Goal: Information Seeking & Learning: Check status

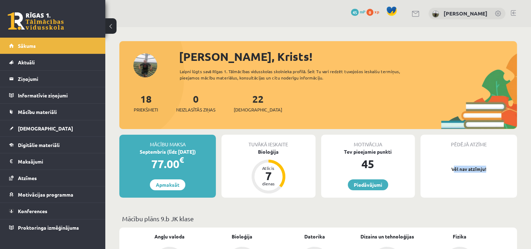
drag, startPoint x: 454, startPoint y: 168, endPoint x: 495, endPoint y: 171, distance: 41.6
click at [495, 171] on p "Vēl nav atzīmju!" at bounding box center [469, 168] width 90 height 7
click at [496, 171] on p "Vēl nav atzīmju!" at bounding box center [469, 168] width 90 height 7
drag, startPoint x: 369, startPoint y: 163, endPoint x: 402, endPoint y: 165, distance: 33.1
click at [402, 165] on div "45" at bounding box center [368, 163] width 94 height 17
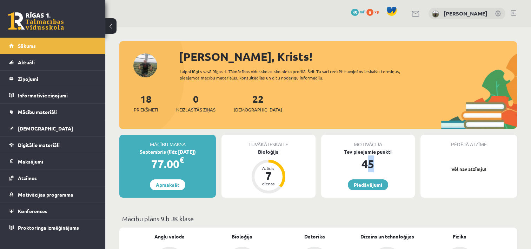
drag, startPoint x: 402, startPoint y: 165, endPoint x: 415, endPoint y: 165, distance: 13.0
click at [415, 165] on div "Motivācija Tev pieejamie punkti 45 Piedāvājumi" at bounding box center [368, 166] width 99 height 63
drag, startPoint x: 447, startPoint y: 168, endPoint x: 497, endPoint y: 171, distance: 50.4
click at [497, 171] on p "Vēl nav atzīmju!" at bounding box center [469, 168] width 90 height 7
click at [499, 171] on p "Vēl nav atzīmju!" at bounding box center [469, 168] width 90 height 7
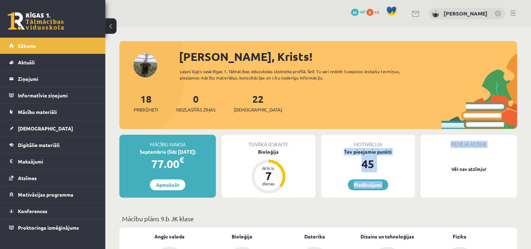
drag, startPoint x: 336, startPoint y: 149, endPoint x: 425, endPoint y: 164, distance: 89.7
click at [425, 164] on div "Mācību maksa Septembris (līdz 15.09.25) 77.00 € Apmaksāt Tuvākā ieskaite Bioloģ…" at bounding box center [318, 169] width 398 height 68
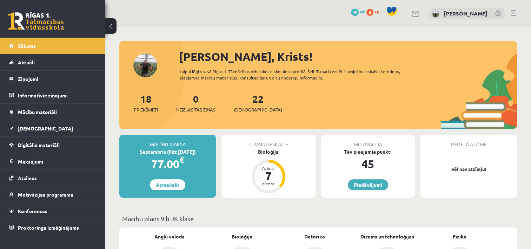
click at [299, 115] on div "18 Priekšmeti 0 Neizlasītās ziņas 22 Ieskaites" at bounding box center [318, 110] width 398 height 38
click at [44, 22] on link at bounding box center [36, 21] width 56 height 18
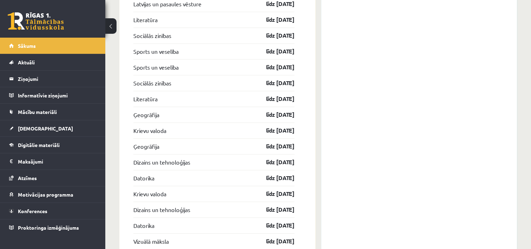
scroll to position [692, 0]
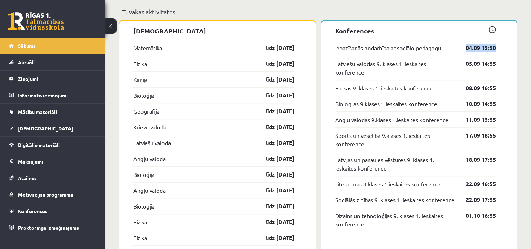
drag, startPoint x: 507, startPoint y: 48, endPoint x: 466, endPoint y: 43, distance: 41.4
drag, startPoint x: 466, startPoint y: 43, endPoint x: 518, endPoint y: 83, distance: 65.6
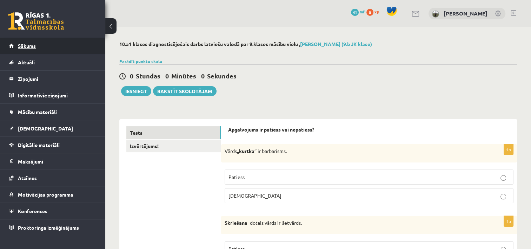
click at [34, 47] on span "Sākums" at bounding box center [27, 46] width 18 height 6
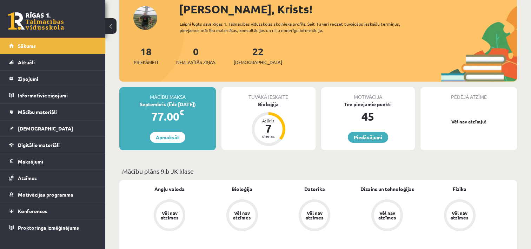
scroll to position [70, 0]
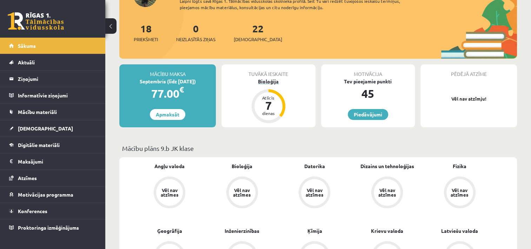
click at [266, 102] on div "7" at bounding box center [268, 105] width 21 height 11
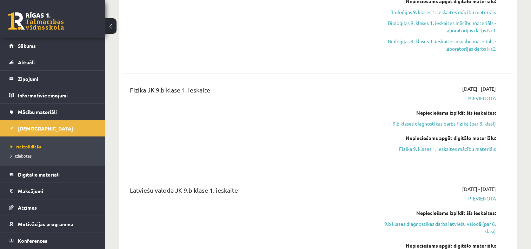
scroll to position [808, 0]
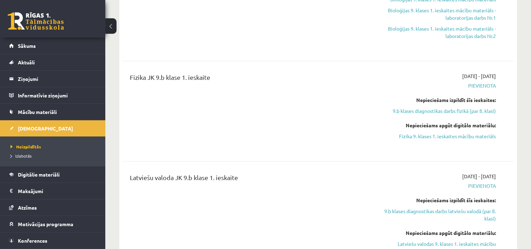
drag, startPoint x: 193, startPoint y: 82, endPoint x: 270, endPoint y: 89, distance: 76.8
click at [270, 85] on div "Fizika JK 9.b klase 1. ieskaite" at bounding box center [250, 78] width 241 height 13
click at [282, 150] on div "Fizika JK 9.b klase 1. ieskaite" at bounding box center [250, 110] width 251 height 77
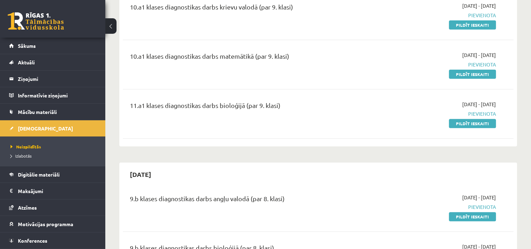
scroll to position [0, 0]
